Goal: Check status

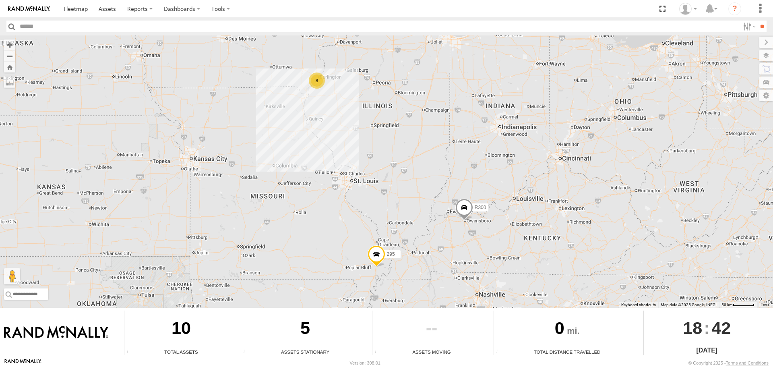
click at [465, 210] on span at bounding box center [464, 209] width 18 height 22
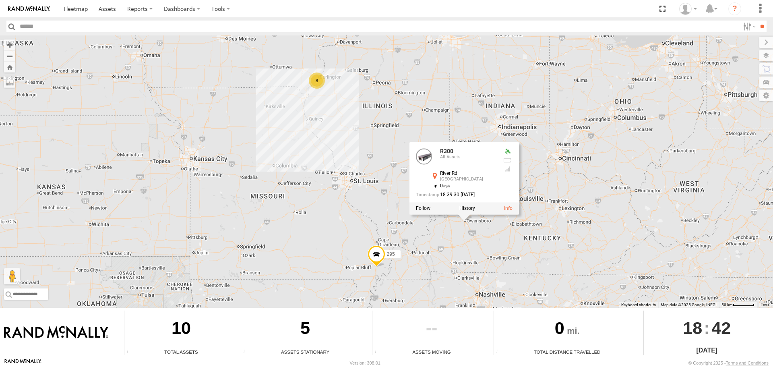
click at [478, 170] on div "R300 All Assets River Rd Owensboro 37.77803 , -87.13496 0 18:39:30 09/17/2025" at bounding box center [456, 175] width 81 height 52
click at [101, 9] on span at bounding box center [107, 9] width 17 height 8
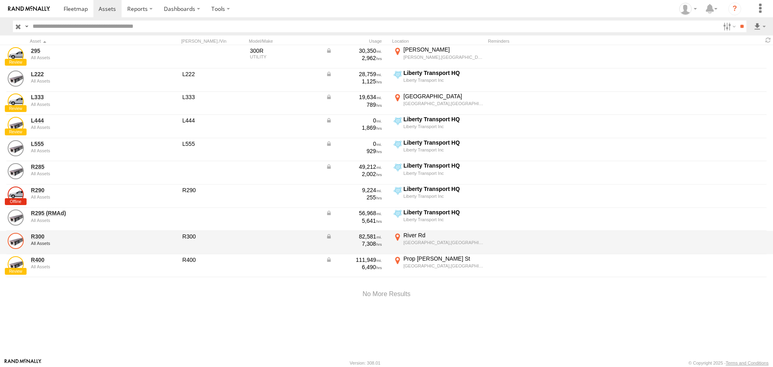
click at [16, 241] on link at bounding box center [16, 241] width 16 height 16
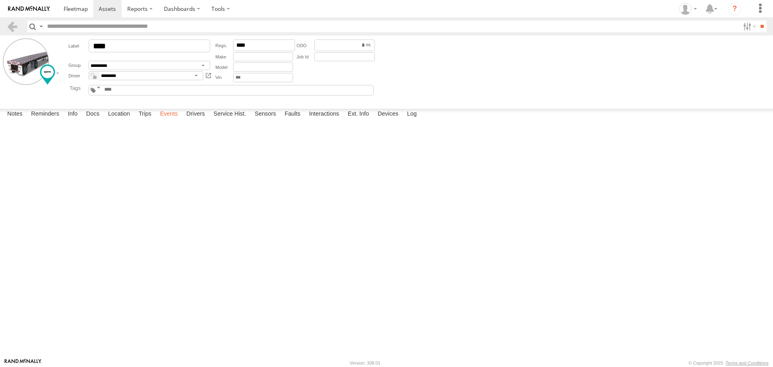
click at [171, 120] on label "Events" at bounding box center [169, 114] width 26 height 11
